Goal: Communication & Community: Answer question/provide support

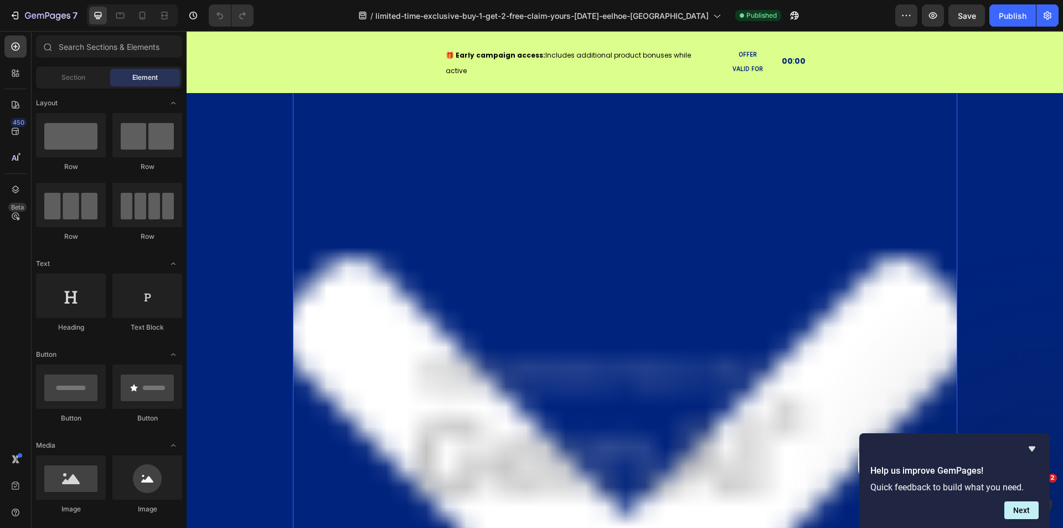
scroll to position [332, 0]
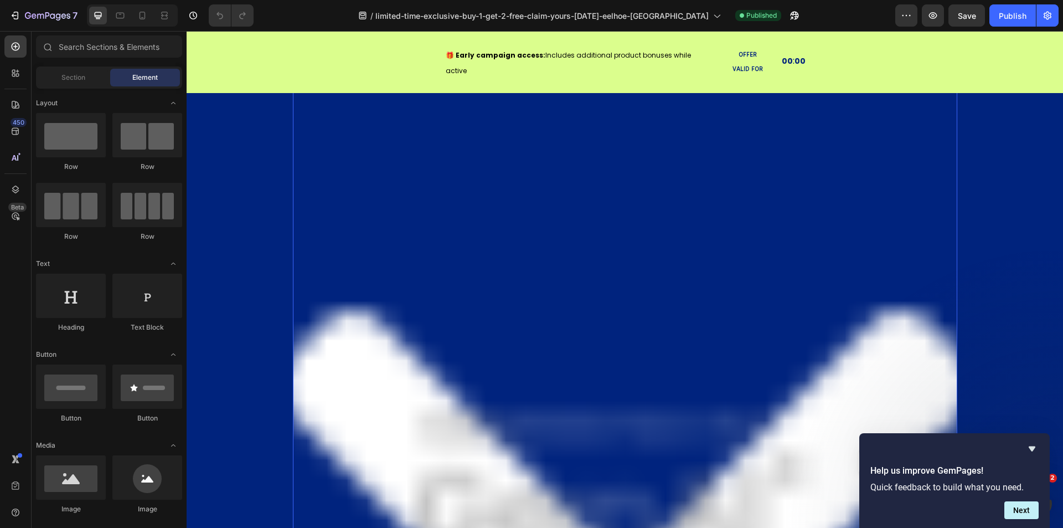
click at [561, 265] on img at bounding box center [625, 489] width 664 height 996
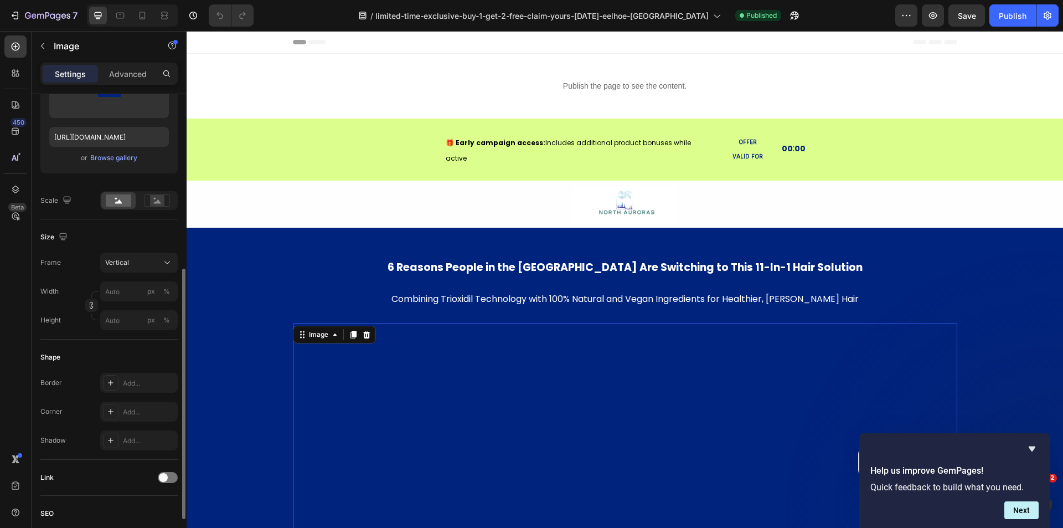
scroll to position [277, 0]
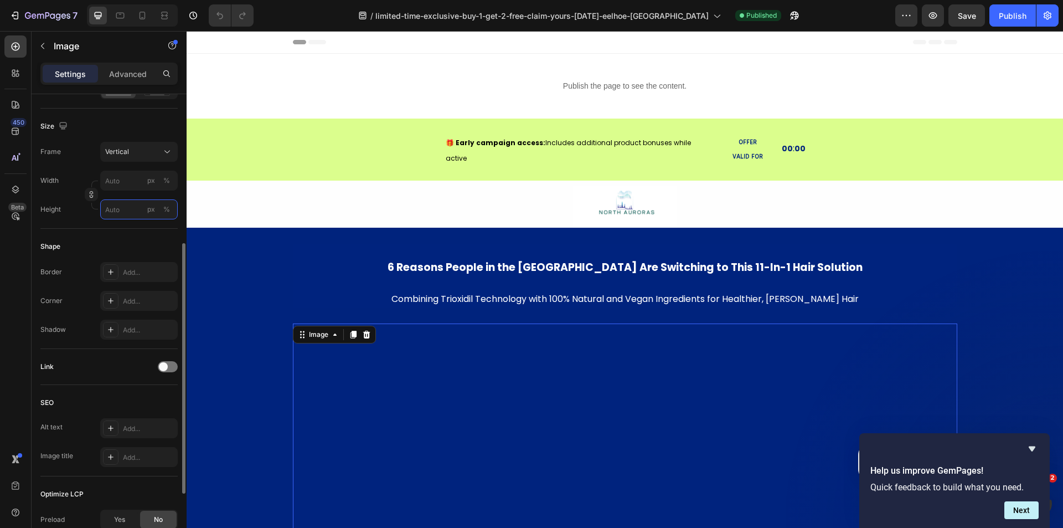
click at [121, 204] on input "px %" at bounding box center [138, 209] width 77 height 20
type input "0"
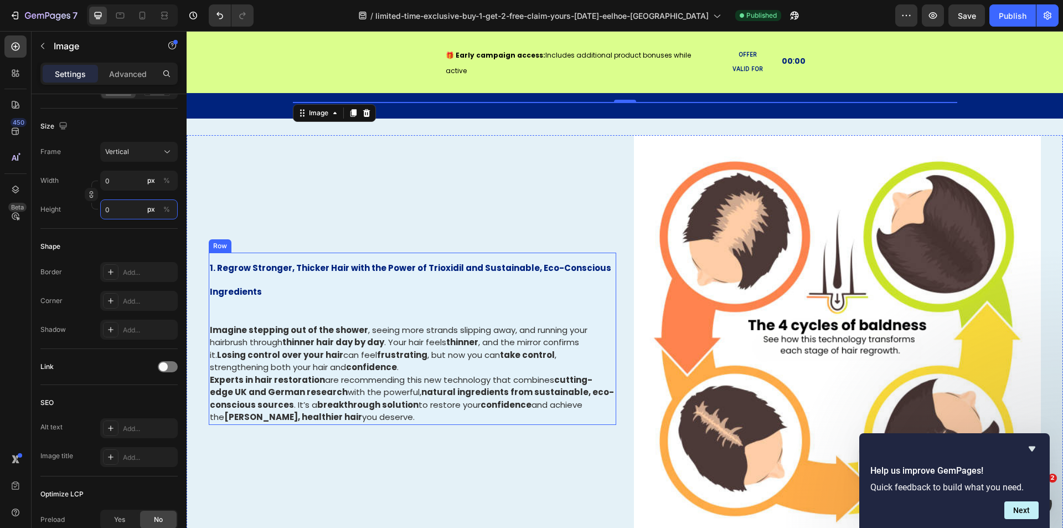
scroll to position [111, 0]
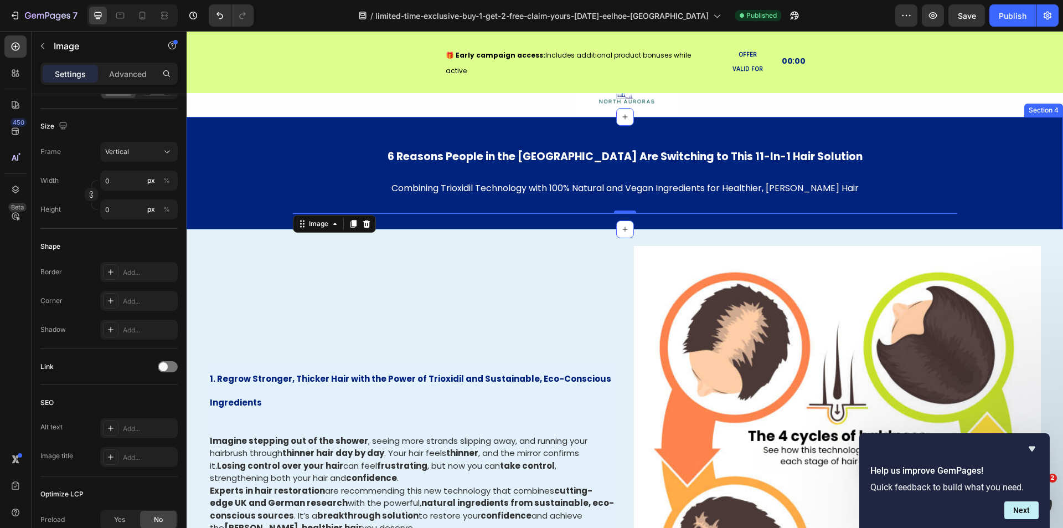
click at [232, 188] on div "6 Reasons People in the [GEOGRAPHIC_DATA] Are Switching to This 11-In-1 Hair So…" at bounding box center [625, 172] width 876 height 79
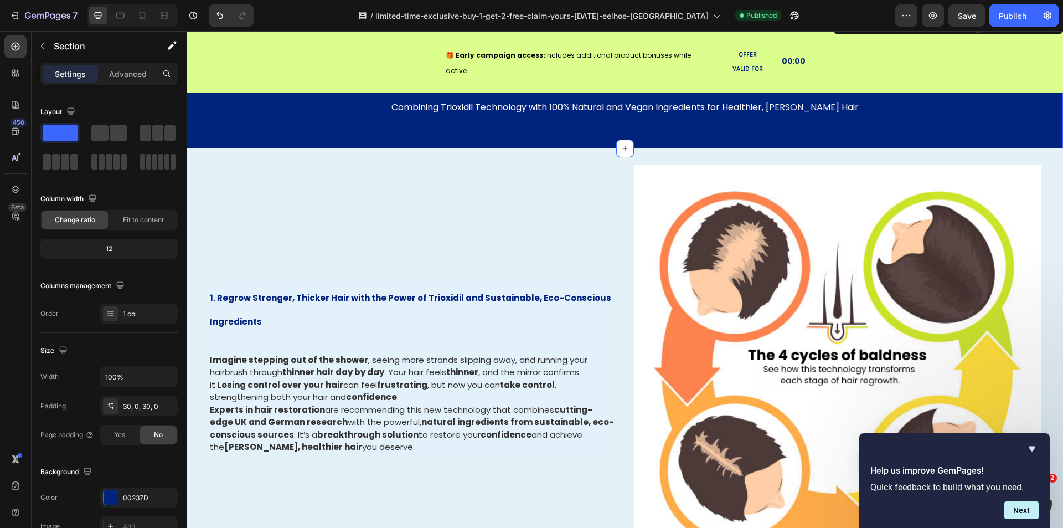
scroll to position [277, 0]
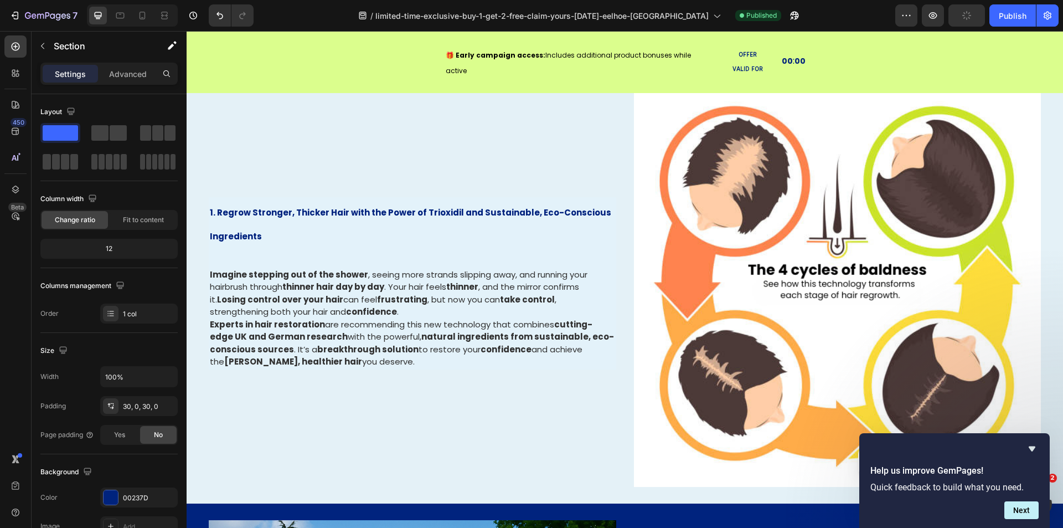
click at [1034, 450] on icon "Hide survey" at bounding box center [1031, 448] width 13 height 13
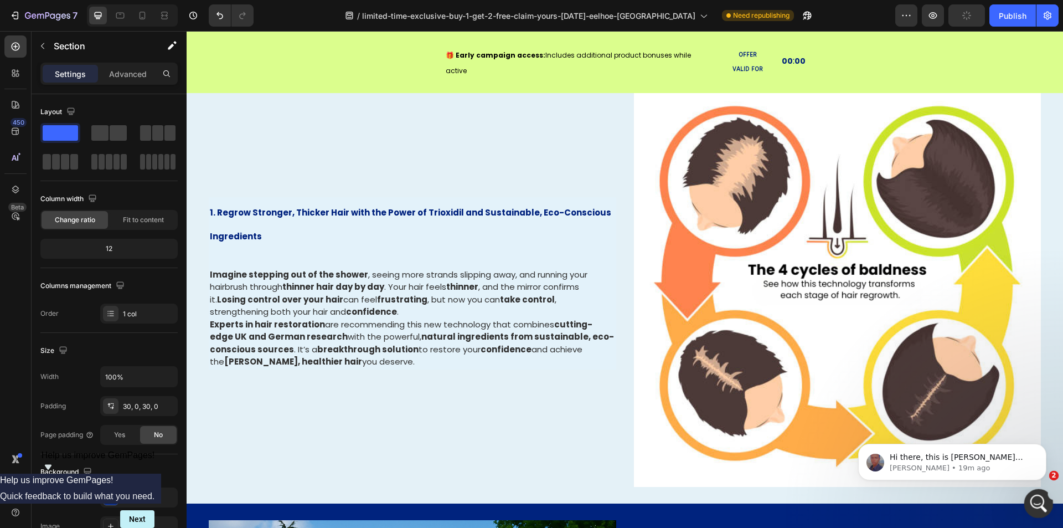
click at [1043, 488] on html at bounding box center [1036, 501] width 27 height 27
click at [1041, 495] on icon "Open Intercom Messenger" at bounding box center [1037, 502] width 18 height 18
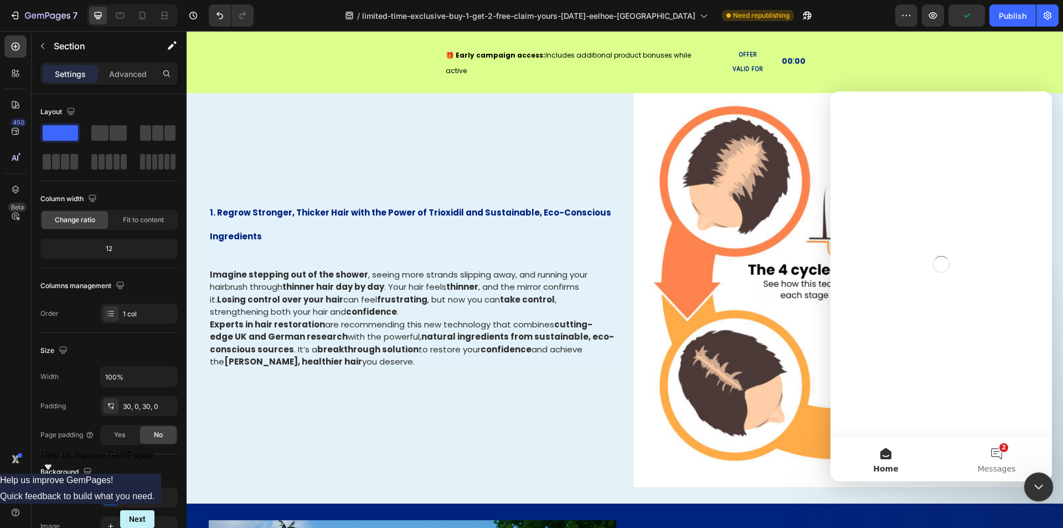
scroll to position [0, 0]
click at [993, 467] on span "Messages" at bounding box center [997, 468] width 38 height 8
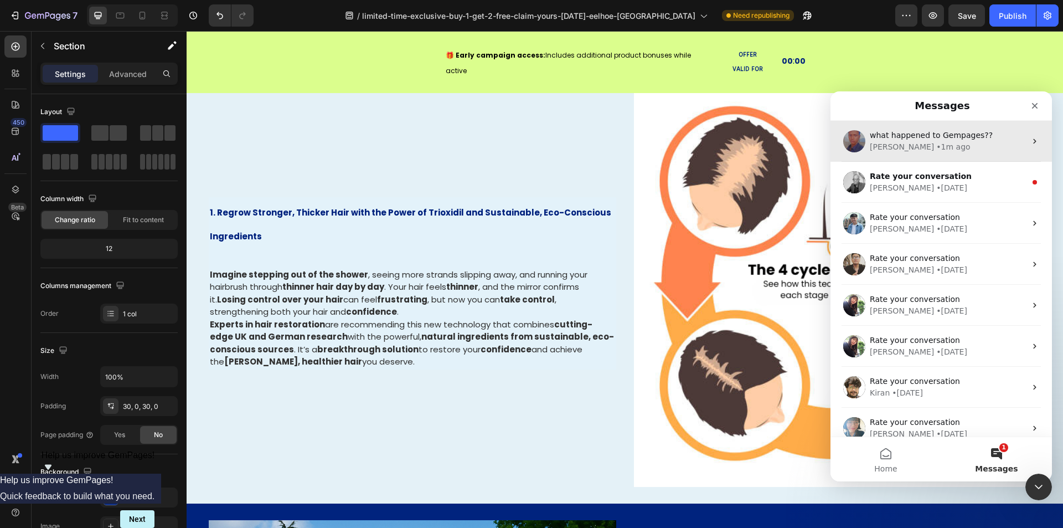
click at [958, 151] on div "[PERSON_NAME] • 1m ago" at bounding box center [948, 147] width 156 height 12
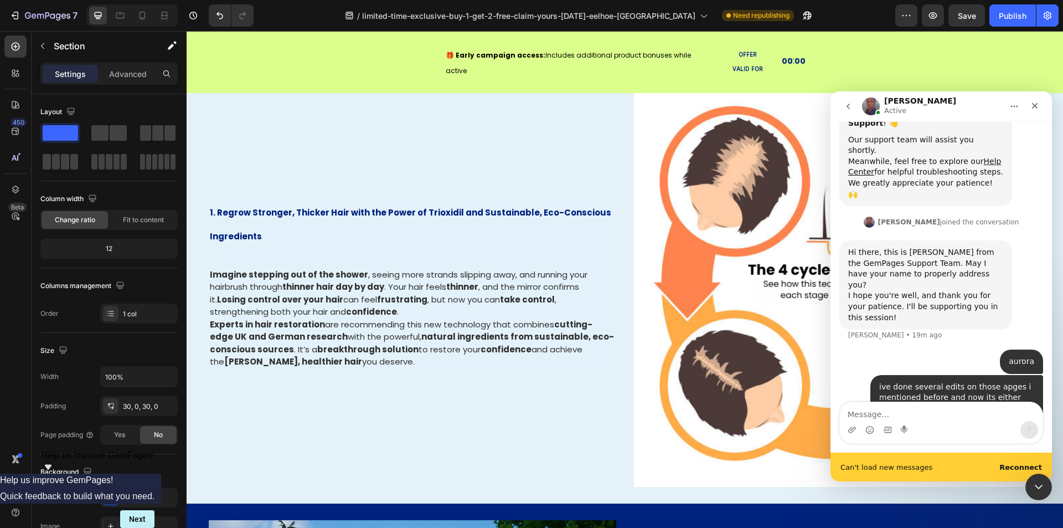
scroll to position [255, 0]
click at [1023, 469] on b "Reconnect" at bounding box center [1020, 467] width 43 height 8
